Goal: Use online tool/utility: Utilize a website feature to perform a specific function

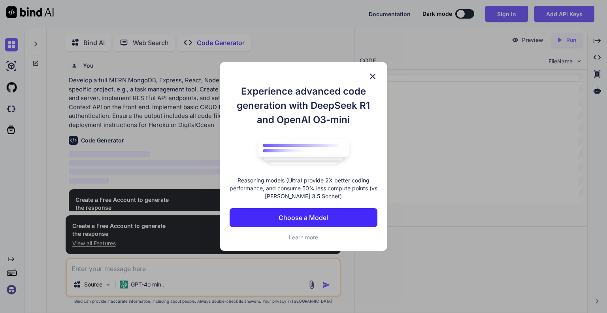
scroll to position [3, 0]
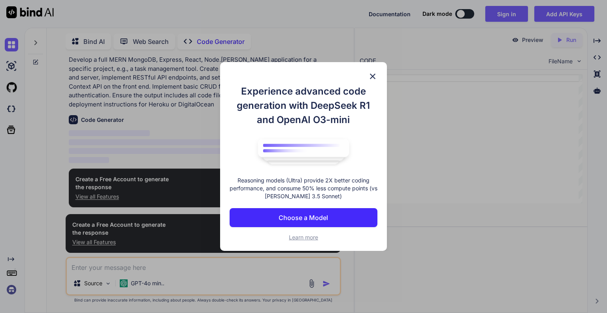
type textarea "x"
click at [296, 225] on button "Choose a Model" at bounding box center [304, 217] width 148 height 19
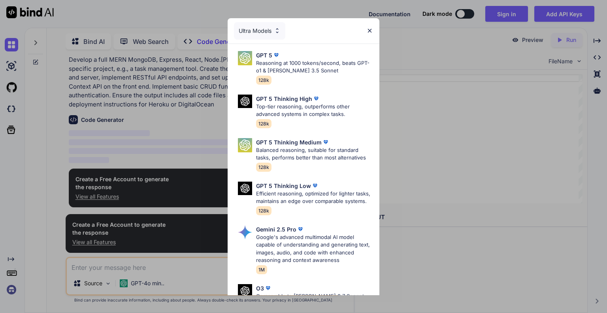
click at [320, 72] on p "Reasoning at 1000 tokens/second, beats GPT-o1 & [PERSON_NAME] 3.5 Sonnet" at bounding box center [314, 66] width 117 height 15
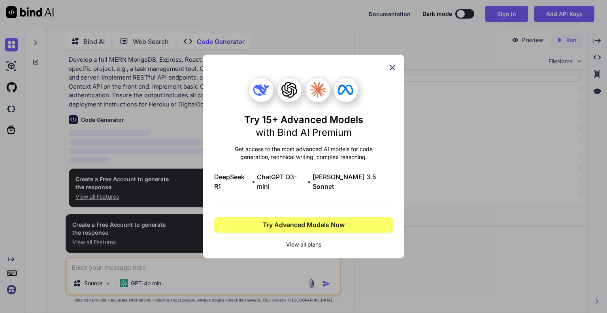
click at [294, 240] on span "View all plans" at bounding box center [303, 244] width 179 height 8
click at [389, 72] on icon at bounding box center [392, 67] width 9 height 9
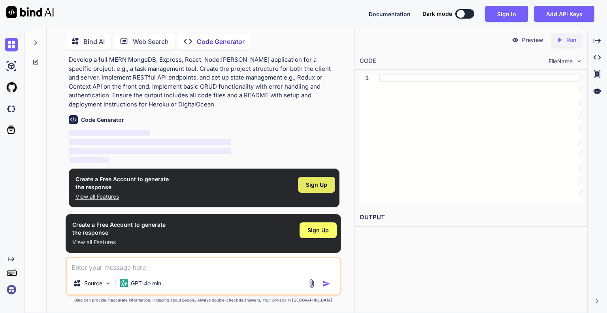
click at [307, 181] on span "Sign Up" at bounding box center [316, 185] width 21 height 8
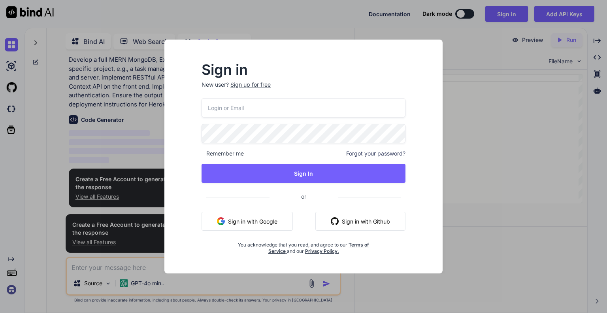
click at [253, 218] on button "Sign in with Google" at bounding box center [247, 221] width 91 height 19
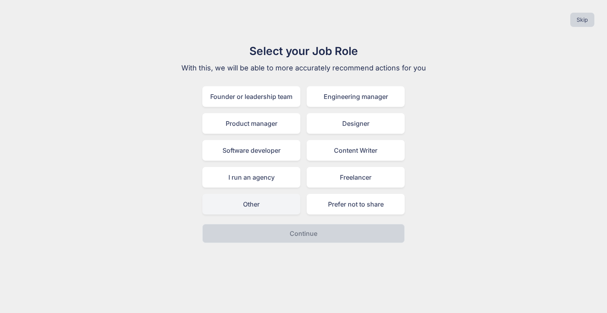
click at [249, 200] on div "Other" at bounding box center [251, 204] width 98 height 21
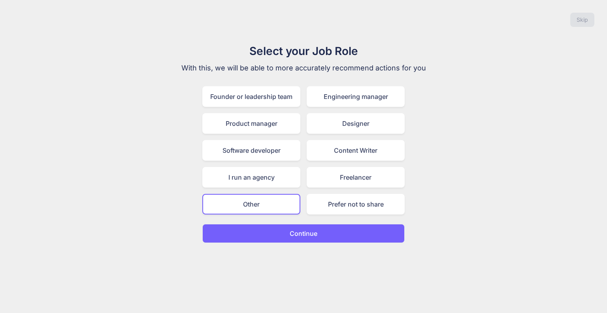
click at [291, 232] on p "Continue" at bounding box center [304, 233] width 28 height 9
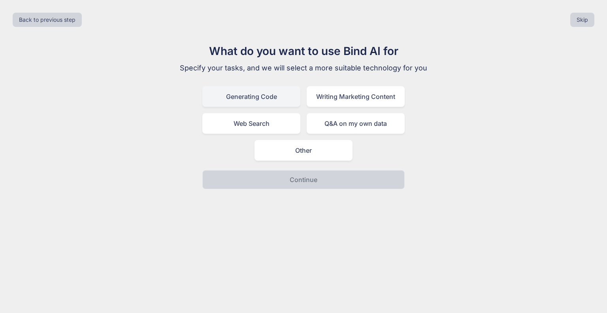
click at [274, 100] on div "Generating Code" at bounding box center [251, 96] width 98 height 21
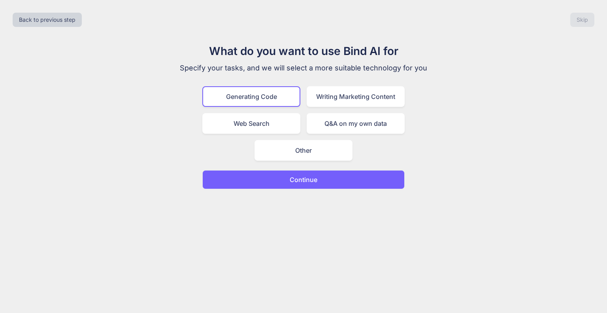
click at [281, 179] on button "Continue" at bounding box center [303, 179] width 202 height 19
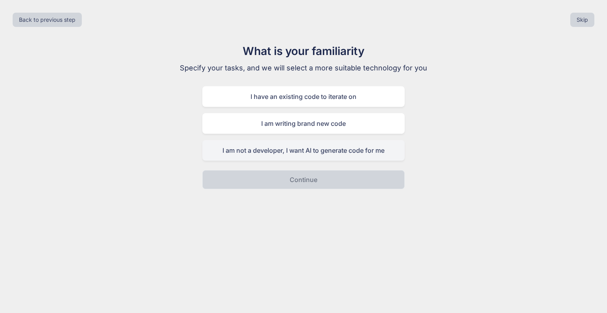
click at [283, 156] on div "I am not a developer, I want AI to generate code for me" at bounding box center [303, 150] width 202 height 21
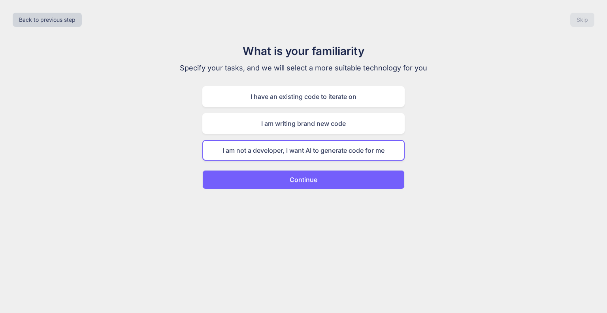
click at [286, 177] on button "Continue" at bounding box center [303, 179] width 202 height 19
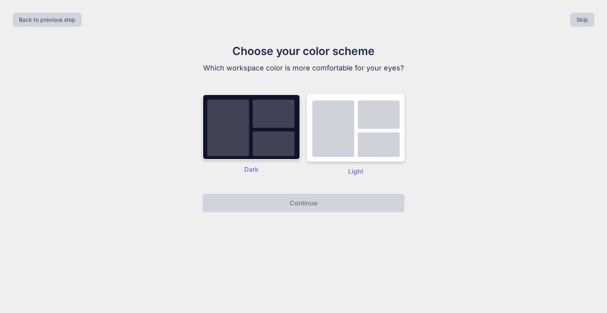
click at [267, 129] on img at bounding box center [251, 127] width 98 height 66
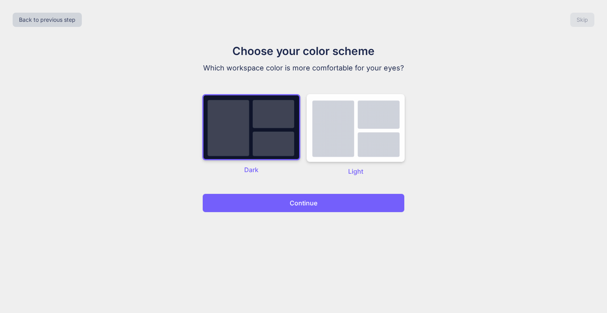
click at [283, 202] on button "Continue" at bounding box center [303, 202] width 202 height 19
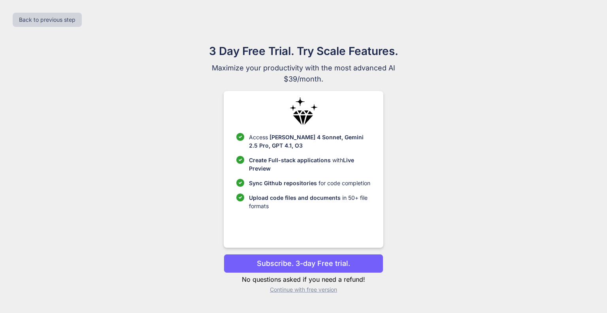
click at [297, 289] on p "Continue with free version" at bounding box center [303, 289] width 159 height 8
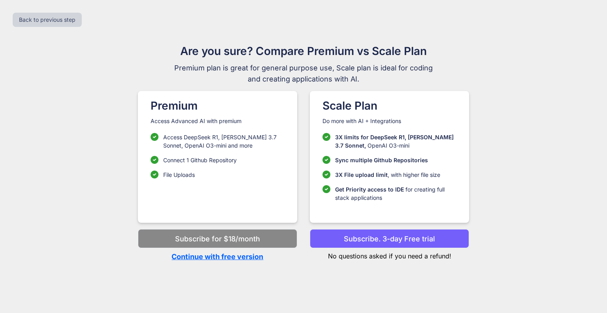
click at [234, 256] on p "Continue with free version" at bounding box center [217, 256] width 159 height 11
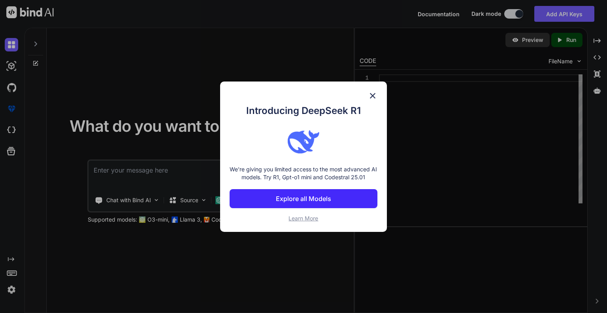
click at [370, 95] on img at bounding box center [372, 95] width 9 height 9
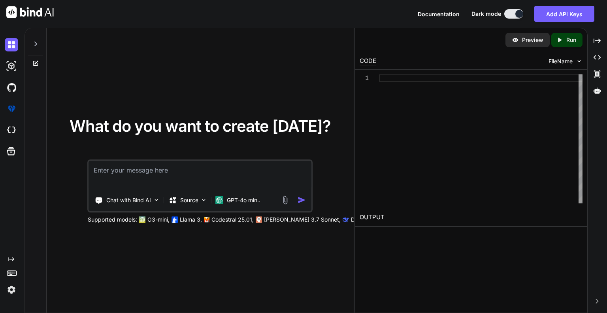
click at [116, 170] on textarea at bounding box center [200, 175] width 223 height 29
paste textarea "Role: [Senior Software Architect] Task: [Design a scalable software architectur…"
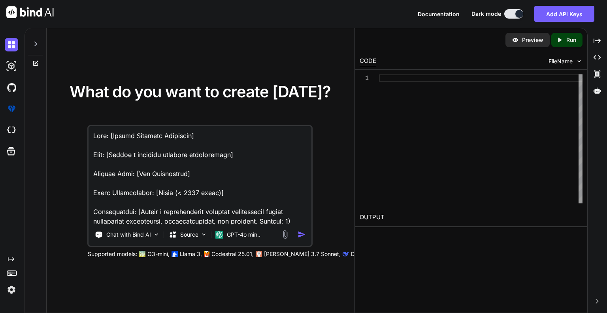
scroll to position [693, 0]
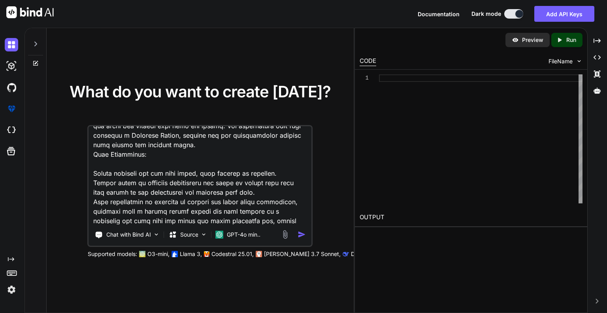
type textarea "Role: [Senior Software Architect] Task: [Design a scalable software architectur…"
click at [304, 235] on img "button" at bounding box center [302, 234] width 8 height 8
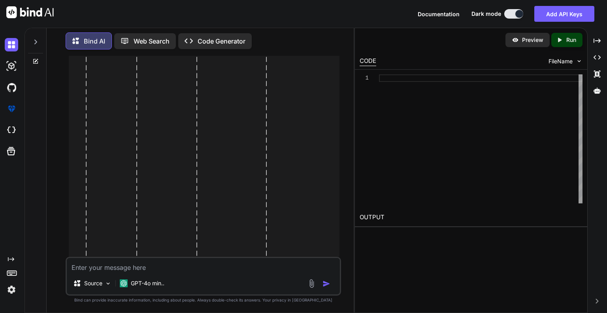
scroll to position [4289, 0]
click at [323, 285] on img "button" at bounding box center [327, 284] width 8 height 8
click at [324, 285] on img "button" at bounding box center [327, 284] width 8 height 8
click at [213, 43] on p "Code Generator" at bounding box center [222, 40] width 48 height 9
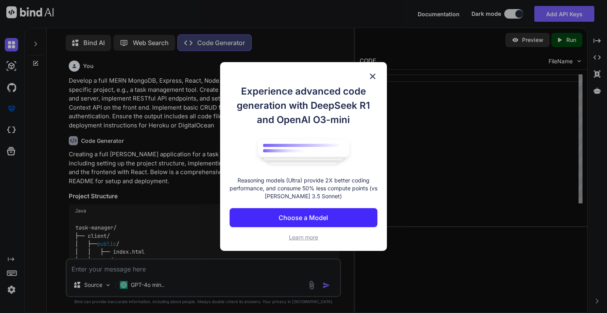
scroll to position [3, 0]
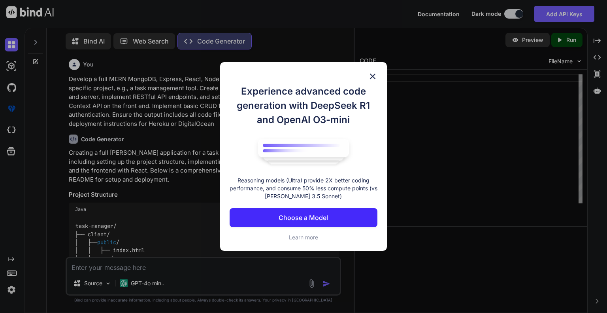
click at [369, 76] on img at bounding box center [372, 76] width 9 height 9
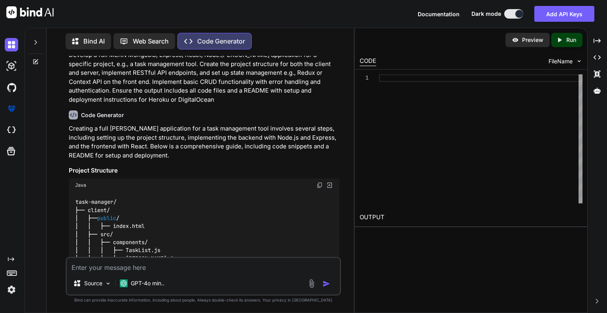
scroll to position [0, 0]
